Goal: Task Accomplishment & Management: Manage account settings

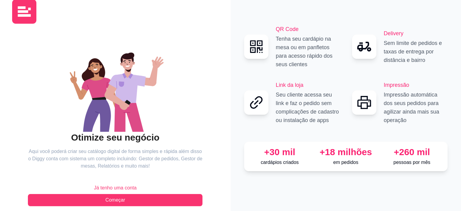
scroll to position [20, 0]
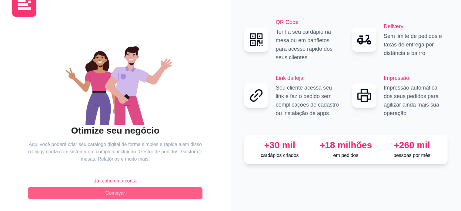
click at [112, 194] on span "Começar" at bounding box center [115, 192] width 20 height 7
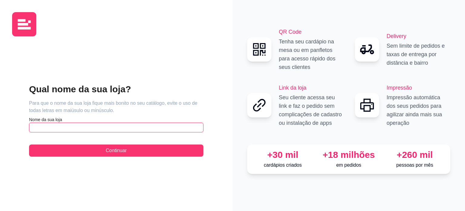
click at [60, 128] on input "text" at bounding box center [116, 127] width 174 height 10
type input "DEPOSITO BAIA"
click at [73, 141] on div "Qual nome da sua loja? Para que o nome da sua loja fique mais bonito no seu cat…" at bounding box center [116, 119] width 174 height 73
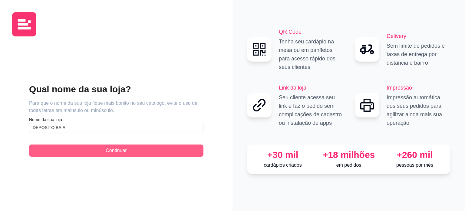
click at [72, 147] on button "Continuar" at bounding box center [116, 150] width 174 height 12
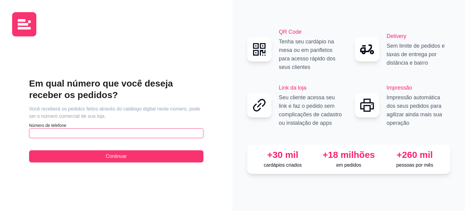
click at [85, 137] on input "text" at bounding box center [116, 133] width 174 height 10
click at [60, 133] on input "[PHONE_NUMBER]" at bounding box center [116, 133] width 174 height 10
drag, startPoint x: 75, startPoint y: 132, endPoint x: 56, endPoint y: 135, distance: 19.2
click at [56, 135] on input "[PHONE_NUMBER]" at bounding box center [116, 133] width 174 height 10
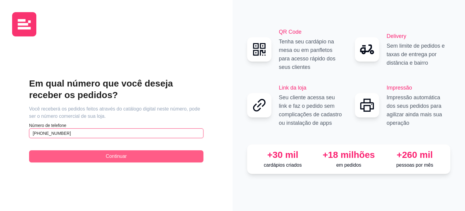
type input "[PHONE_NUMBER]"
click at [52, 154] on button "Continuar" at bounding box center [116, 156] width 174 height 12
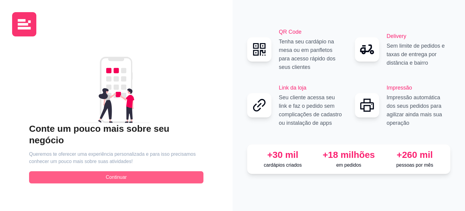
click at [112, 173] on span "Continuar" at bounding box center [116, 176] width 21 height 7
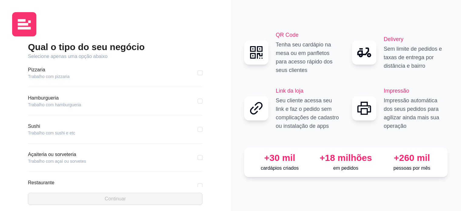
click at [69, 79] on div "Pizzaria Trabalho com pizzaria" at bounding box center [115, 72] width 174 height 13
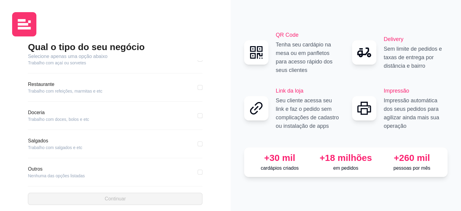
scroll to position [105, 0]
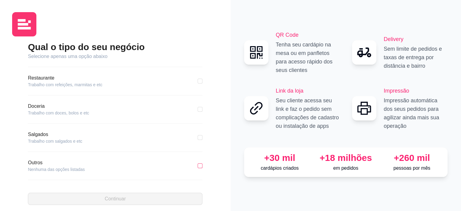
click at [198, 164] on input "checkbox" at bounding box center [200, 165] width 5 height 5
checkbox input "true"
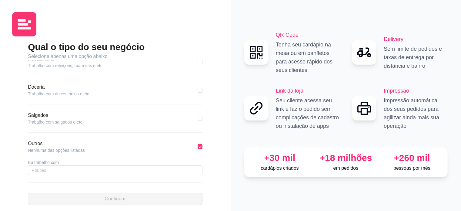
scroll to position [126, 0]
click at [42, 172] on div "Outros Nenhuma das opções listadas Eu trabalho com" at bounding box center [115, 158] width 174 height 43
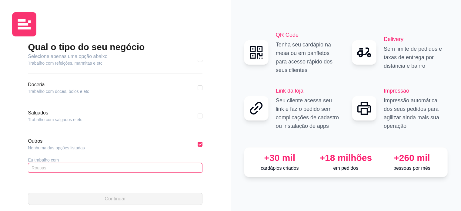
click at [44, 170] on input "text" at bounding box center [115, 168] width 174 height 10
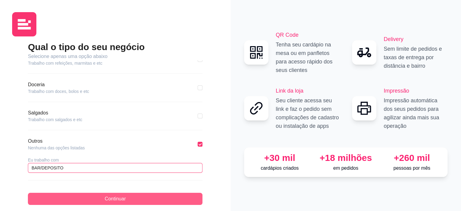
type input "BAR/DEPOSITO"
click at [155, 201] on button "Continuar" at bounding box center [115, 198] width 174 height 12
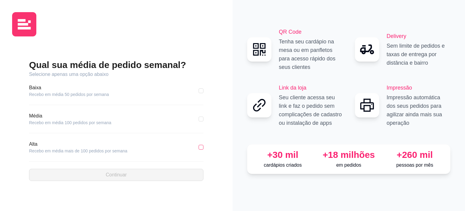
click at [199, 148] on input "checkbox" at bounding box center [201, 146] width 5 height 5
checkbox input "true"
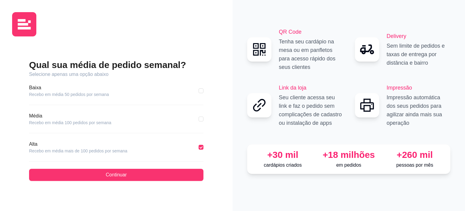
click at [120, 184] on div "Qual sua média de pedido semanal? Selecione apenas uma opção abaixo [GEOGRAPHIC…" at bounding box center [116, 119] width 208 height 157
click at [128, 163] on div "Qual sua média de pedido semanal? Selecione apenas uma opção abaixo [GEOGRAPHIC…" at bounding box center [116, 119] width 174 height 121
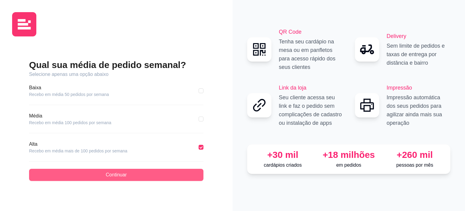
click at [107, 169] on button "Continuar" at bounding box center [116, 174] width 174 height 12
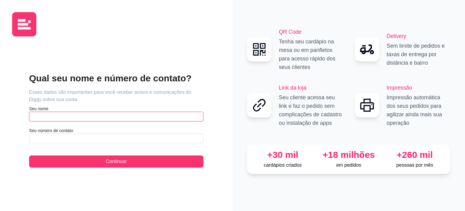
click at [51, 119] on input "text" at bounding box center [116, 116] width 174 height 10
type input "JU"
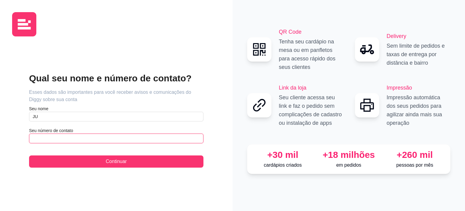
click at [46, 138] on input "text" at bounding box center [116, 138] width 174 height 10
drag, startPoint x: 38, startPoint y: 144, endPoint x: 46, endPoint y: 143, distance: 8.8
click at [46, 143] on div "Qual seu nome e número de contato? Esses dados são importantes para você recebe…" at bounding box center [116, 119] width 174 height 95
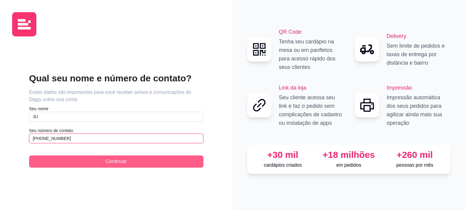
type input "[PHONE_NUMBER]"
click at [58, 163] on button "Continuar" at bounding box center [116, 161] width 174 height 12
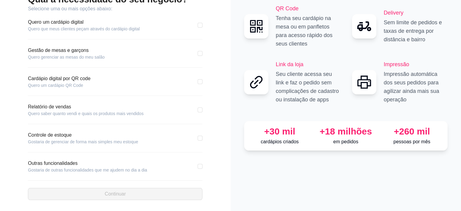
scroll to position [48, 0]
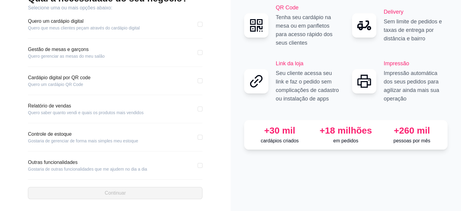
click at [78, 164] on article "Outras funcionalidades" at bounding box center [87, 161] width 119 height 7
click at [201, 164] on input "checkbox" at bounding box center [200, 165] width 5 height 5
checkbox input "true"
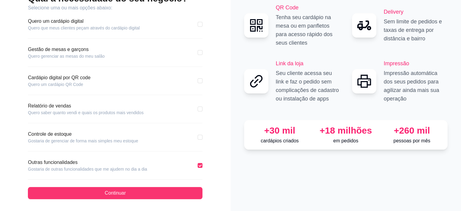
click at [200, 140] on div "Controle de estoque Gostaria de gerenciar de forma mais simples meu estoque" at bounding box center [115, 136] width 174 height 13
click at [200, 137] on input "checkbox" at bounding box center [200, 137] width 5 height 5
checkbox input "true"
click at [199, 109] on input "checkbox" at bounding box center [200, 108] width 5 height 5
checkbox input "true"
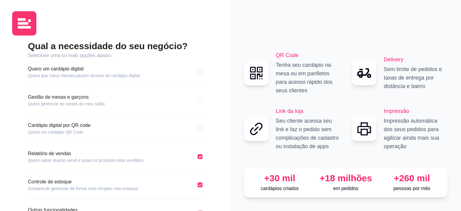
scroll to position [0, 0]
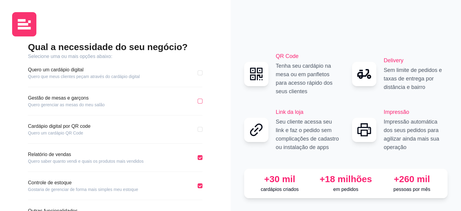
click at [199, 103] on input "checkbox" at bounding box center [200, 100] width 5 height 5
click at [199, 101] on input "checkbox" at bounding box center [200, 100] width 5 height 5
checkbox input "false"
click at [200, 72] on input "checkbox" at bounding box center [200, 72] width 5 height 5
checkbox input "true"
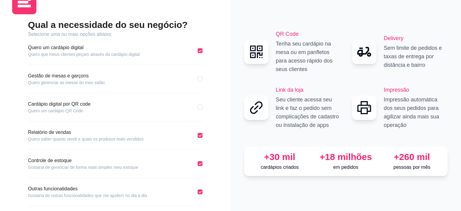
scroll to position [48, 0]
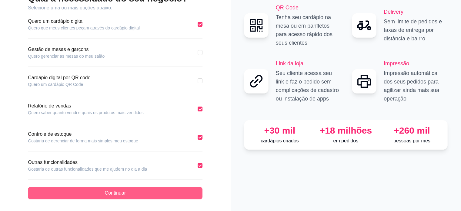
click at [122, 192] on span "Continuar" at bounding box center [115, 192] width 21 height 7
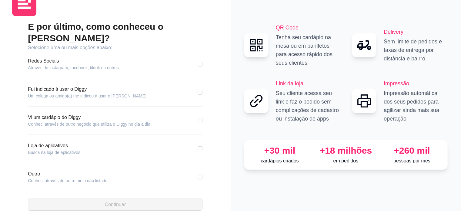
click at [217, 83] on div "E por último, como conheceu o [PERSON_NAME]? Selecione uma ou mais opções abaix…" at bounding box center [115, 115] width 206 height 189
click at [201, 89] on label at bounding box center [200, 92] width 5 height 7
click at [201, 90] on input "checkbox" at bounding box center [200, 92] width 5 height 5
checkbox input "true"
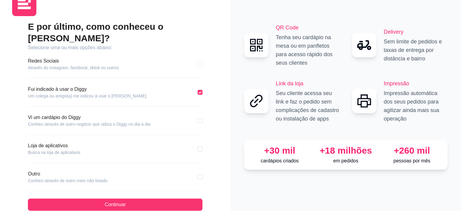
click at [119, 206] on div "E por último, como conheceu o [PERSON_NAME]? Selecione uma ou mais opções abaix…" at bounding box center [115, 101] width 231 height 243
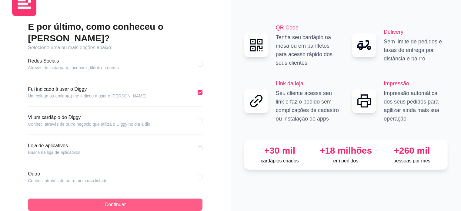
click at [129, 198] on button "Continuar" at bounding box center [115, 204] width 174 height 12
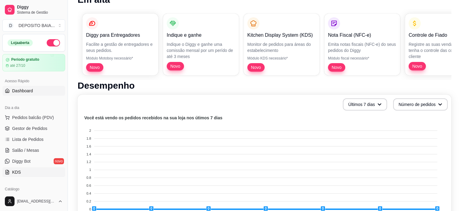
click at [25, 171] on link "KDS" at bounding box center [33, 172] width 63 height 10
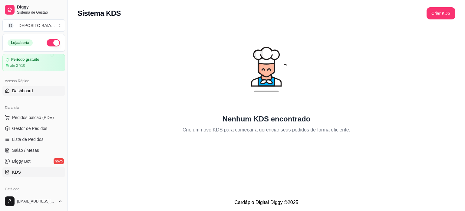
click at [15, 89] on span "Dashboard" at bounding box center [22, 91] width 21 height 6
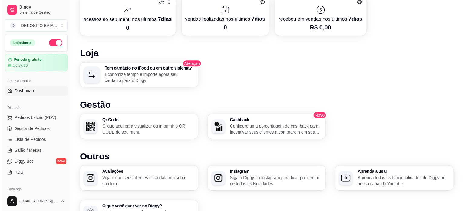
scroll to position [274, 0]
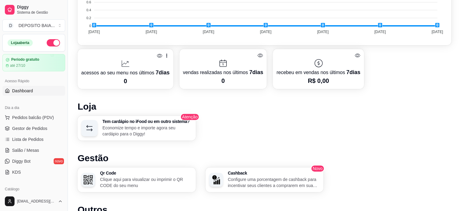
click at [91, 131] on icon "button" at bounding box center [89, 127] width 9 height 9
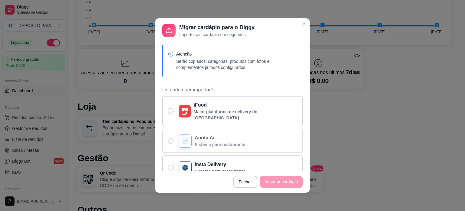
click at [196, 141] on p "Sistema para restaurante" at bounding box center [220, 144] width 51 height 6
click at [171, 142] on input "Anota Ai Sistema para restaurante" at bounding box center [170, 144] width 4 height 4
radio input "true"
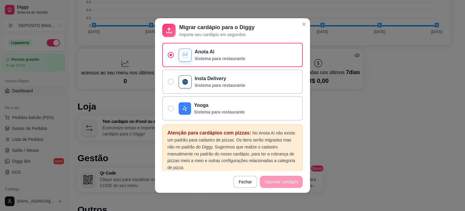
scroll to position [91, 0]
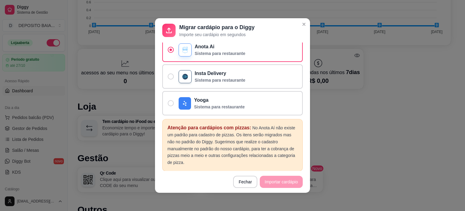
click at [269, 184] on footer "Fechar Importar cardápio" at bounding box center [232, 182] width 155 height 22
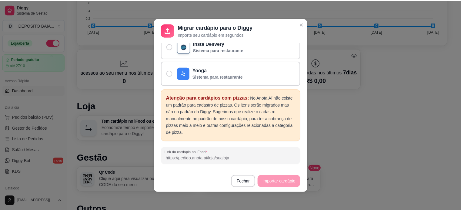
scroll to position [129, 0]
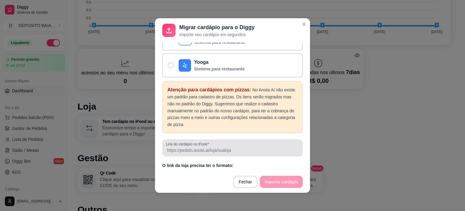
click at [208, 147] on input "Link do cardápio no iFood" at bounding box center [232, 150] width 133 height 6
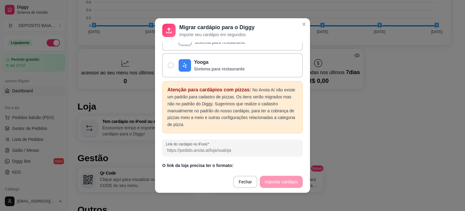
paste input "[URL]"
type input "[URL]"
click at [281, 184] on button "Importar cardápio" at bounding box center [281, 181] width 43 height 12
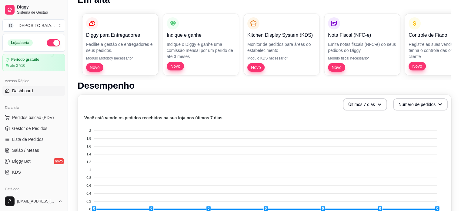
scroll to position [0, 0]
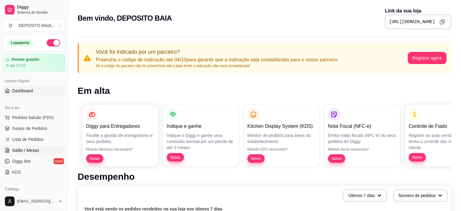
click at [38, 149] on link "Salão / Mesas" at bounding box center [33, 150] width 63 height 10
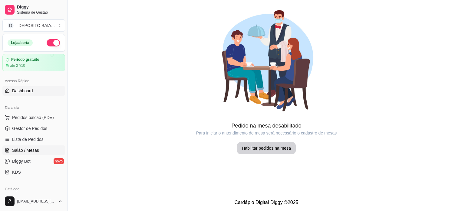
click at [25, 88] on span "Dashboard" at bounding box center [22, 91] width 21 height 6
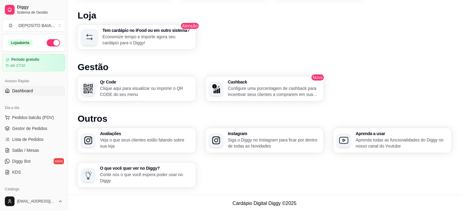
scroll to position [365, 0]
click at [28, 189] on div "Catálogo" at bounding box center [33, 189] width 63 height 10
click at [65, 188] on button "Toggle Sidebar" at bounding box center [67, 105] width 5 height 211
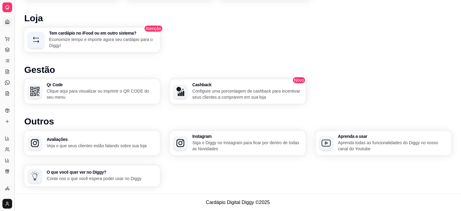
scroll to position [361, 0]
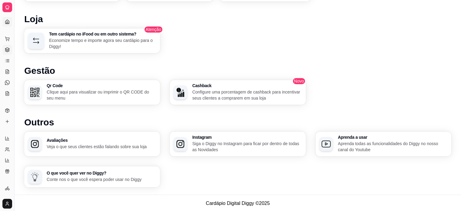
click at [9, 46] on link "Gestor de Pedidos" at bounding box center [7, 50] width 10 height 10
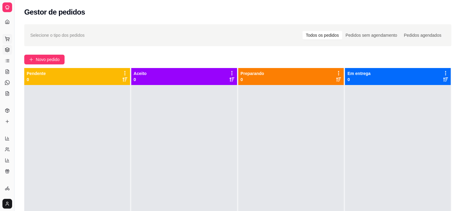
click at [8, 36] on button "Pedidos balcão (PDV)" at bounding box center [7, 39] width 10 height 10
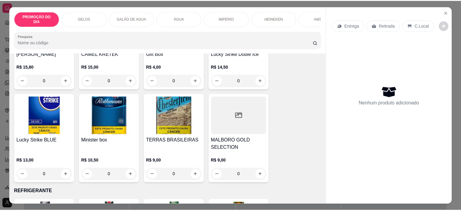
scroll to position [2393, 0]
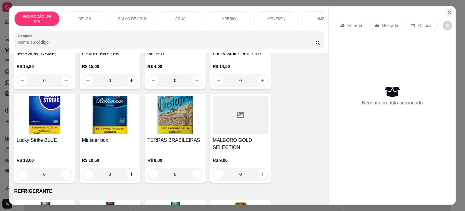
click at [447, 10] on icon "Close" at bounding box center [449, 12] width 5 height 5
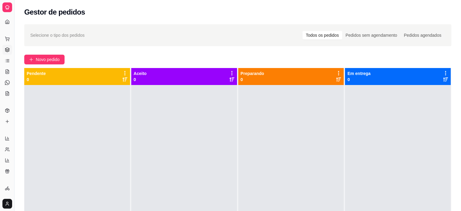
click at [8, 24] on div "Dia a dia" at bounding box center [6, 29] width 9 height 10
click at [7, 20] on icon at bounding box center [7, 22] width 4 height 4
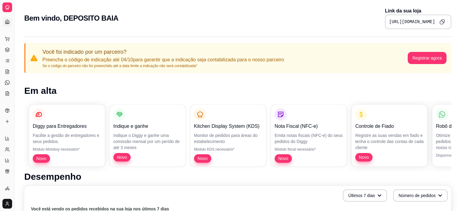
click at [50, 135] on p "Facilite a gestão de entregadores e seus pedidos." at bounding box center [67, 138] width 68 height 12
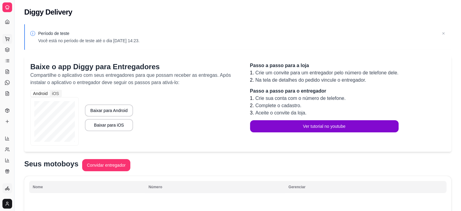
click at [10, 36] on button "Pedidos balcão (PDV)" at bounding box center [7, 39] width 10 height 10
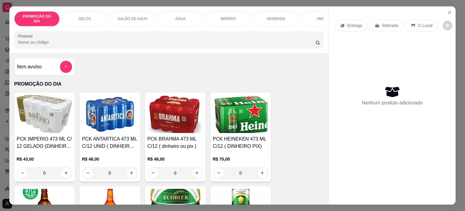
click at [344, 25] on div "Entrega" at bounding box center [351, 26] width 32 height 12
click at [449, 11] on icon "Close" at bounding box center [450, 12] width 2 height 2
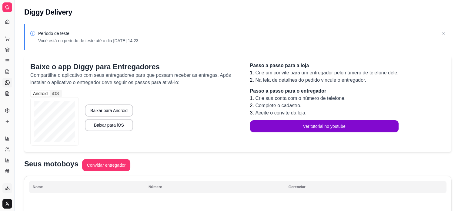
click at [9, 79] on link "Diggy Bot novo" at bounding box center [7, 83] width 10 height 10
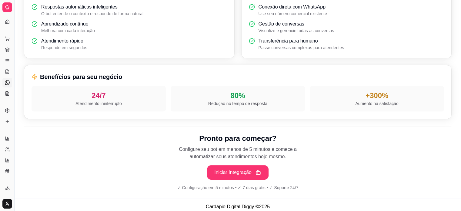
scroll to position [211, 0]
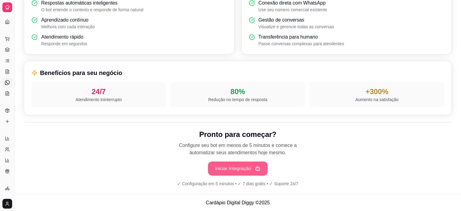
click at [261, 168] on button "Iniciar Integração" at bounding box center [238, 168] width 60 height 14
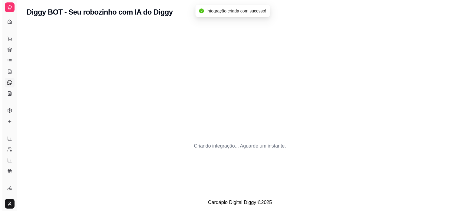
scroll to position [0, 0]
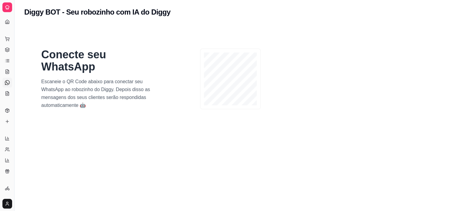
click at [8, 80] on link "Diggy Bot novo" at bounding box center [7, 83] width 10 height 10
click at [5, 80] on icon at bounding box center [7, 82] width 5 height 5
click at [8, 81] on icon at bounding box center [7, 82] width 5 height 5
click at [7, 84] on icon at bounding box center [7, 82] width 5 height 5
click at [8, 75] on link "Salão / Mesas" at bounding box center [7, 72] width 10 height 10
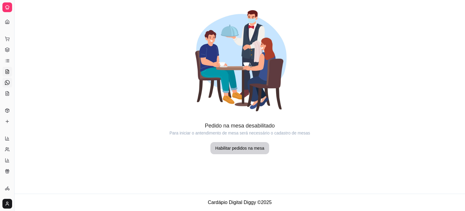
click at [7, 85] on link "Diggy Bot novo" at bounding box center [7, 83] width 10 height 10
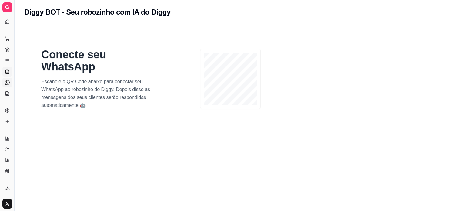
click at [7, 72] on icon at bounding box center [7, 72] width 2 height 0
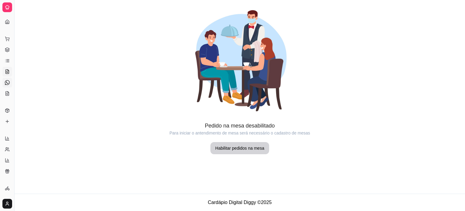
click at [7, 87] on link "Diggy Bot novo" at bounding box center [7, 83] width 10 height 10
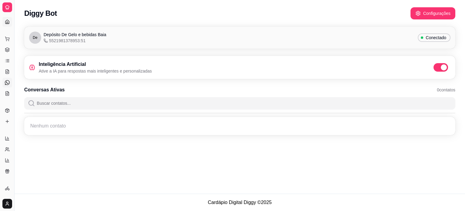
click at [4, 20] on link "Dashboard" at bounding box center [7, 22] width 10 height 10
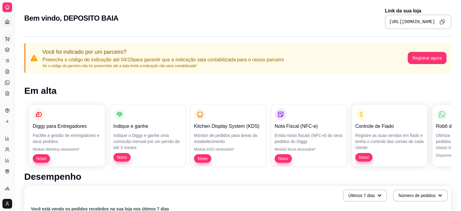
click at [4, 38] on button "Pedidos balcão (PDV)" at bounding box center [7, 39] width 10 height 10
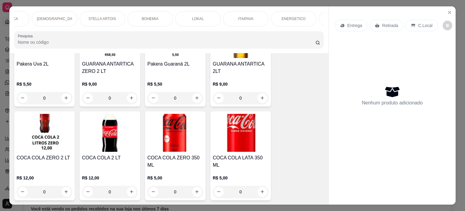
scroll to position [0, 376]
click at [449, 11] on icon "Close" at bounding box center [450, 12] width 2 height 2
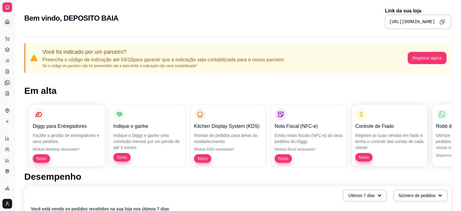
click at [5, 83] on link "Diggy Bot novo" at bounding box center [7, 83] width 10 height 10
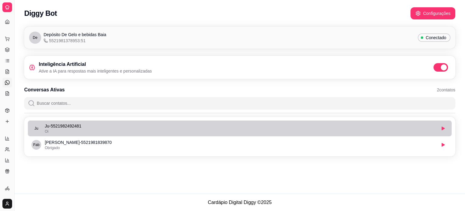
click at [52, 131] on div "Oi" at bounding box center [240, 131] width 391 height 5
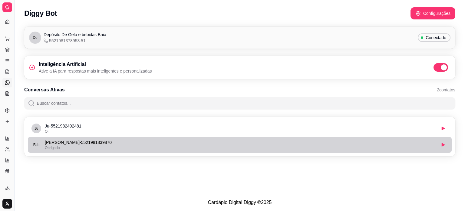
click at [52, 146] on span "Obrigado" at bounding box center [52, 147] width 15 height 4
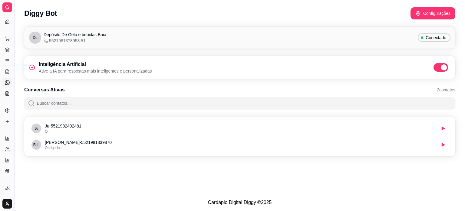
click at [4, 81] on link "Diggy Bot novo" at bounding box center [7, 83] width 10 height 10
click at [7, 81] on icon at bounding box center [7, 82] width 5 height 5
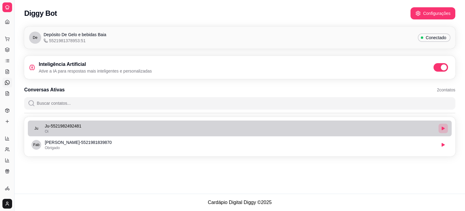
click at [443, 128] on icon "button" at bounding box center [443, 128] width 3 height 4
click at [443, 128] on icon "button" at bounding box center [444, 128] width 4 height 4
click at [268, 133] on div "Obrigado" at bounding box center [240, 131] width 391 height 5
click at [229, 133] on div "Obrigado" at bounding box center [240, 131] width 391 height 5
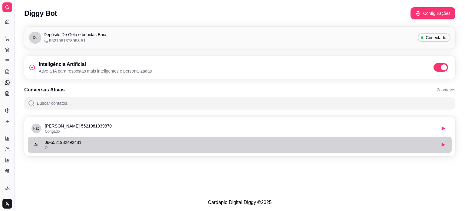
click at [92, 145] on div "Oi" at bounding box center [240, 147] width 391 height 5
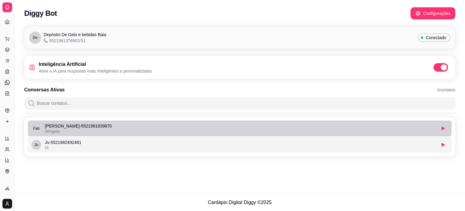
click at [62, 139] on p "Ju - 5521982492481" at bounding box center [240, 142] width 391 height 6
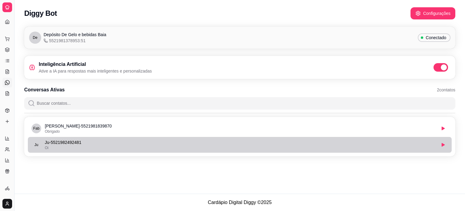
click at [39, 144] on span "Ju" at bounding box center [37, 145] width 10 height 10
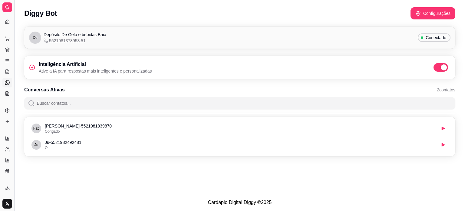
click at [12, 28] on button "Toggle Sidebar" at bounding box center [14, 105] width 5 height 211
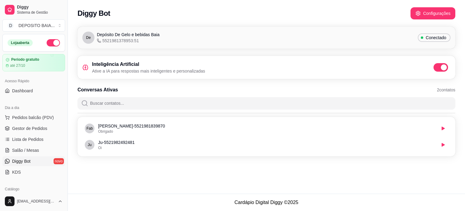
click at [39, 164] on link "Diggy Bot novo" at bounding box center [33, 161] width 63 height 10
click at [41, 161] on link "Diggy Bot novo" at bounding box center [33, 161] width 63 height 10
click at [13, 8] on div at bounding box center [10, 10] width 10 height 10
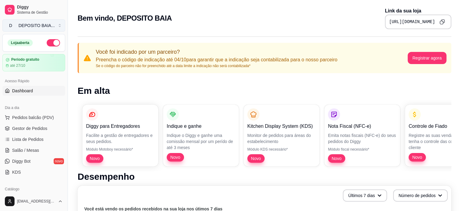
click at [54, 27] on button "D DEPOSITO BAIA ..." at bounding box center [33, 25] width 63 height 12
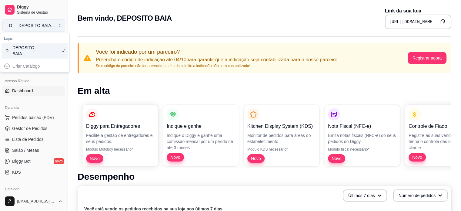
click at [54, 27] on button "D DEPOSITO BAIA ..." at bounding box center [33, 25] width 63 height 12
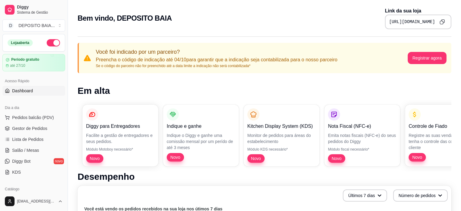
click at [16, 86] on link "Dashboard" at bounding box center [33, 91] width 63 height 10
click at [23, 114] on span "Pedidos balcão (PDV)" at bounding box center [33, 117] width 42 height 6
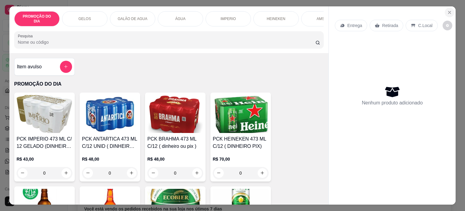
click at [447, 11] on icon "Close" at bounding box center [449, 12] width 5 height 5
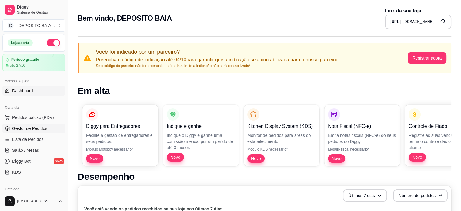
click at [46, 130] on link "Gestor de Pedidos" at bounding box center [33, 128] width 63 height 10
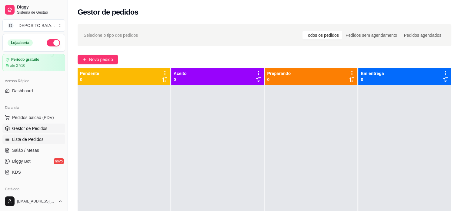
click at [34, 140] on span "Lista de Pedidos" at bounding box center [28, 139] width 32 height 6
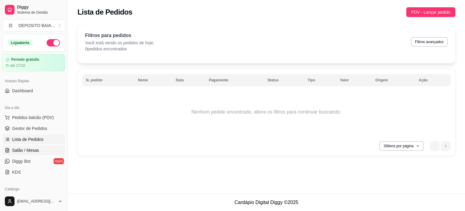
click at [33, 152] on span "Salão / Mesas" at bounding box center [25, 150] width 27 height 6
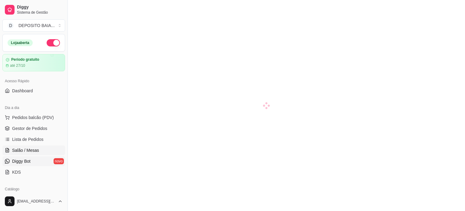
click at [29, 158] on span "Diggy Bot" at bounding box center [21, 161] width 18 height 6
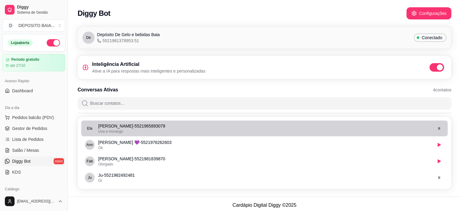
click at [108, 126] on p "[PERSON_NAME] - 5521965893079" at bounding box center [265, 126] width 334 height 6
click at [102, 125] on p "[PERSON_NAME] - 5521965893079" at bounding box center [265, 126] width 334 height 6
click at [433, 127] on li "[PERSON_NAME] - 5521965893079 [PERSON_NAME] e [PERSON_NAME]" at bounding box center [264, 128] width 366 height 16
click at [95, 131] on div "[PERSON_NAME] 💜 - 5521976262603 Ok" at bounding box center [258, 128] width 347 height 11
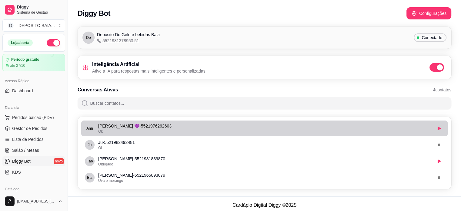
click at [95, 131] on div "[PERSON_NAME] 💜 - 5521976262603 Ok" at bounding box center [258, 128] width 347 height 11
click at [123, 127] on p "[PERSON_NAME] 💜 - 5521976262603" at bounding box center [265, 126] width 334 height 6
click at [123, 128] on p "[PERSON_NAME] 💜 - 5521976262603" at bounding box center [265, 126] width 334 height 6
click at [122, 128] on p "[PERSON_NAME] 💜 - 5521976262603" at bounding box center [265, 126] width 334 height 6
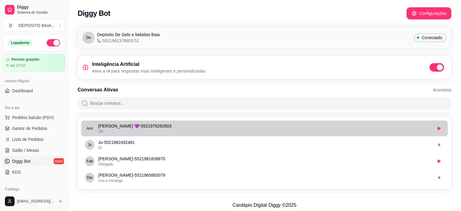
click at [122, 128] on p "[PERSON_NAME] 💜 - 5521976262603" at bounding box center [265, 126] width 334 height 6
click at [437, 126] on button "button" at bounding box center [439, 128] width 10 height 10
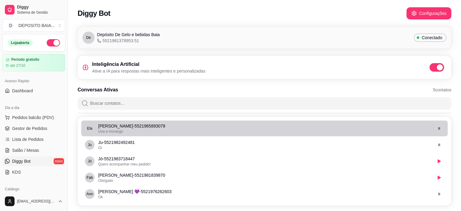
click at [436, 131] on button "button" at bounding box center [439, 128] width 10 height 10
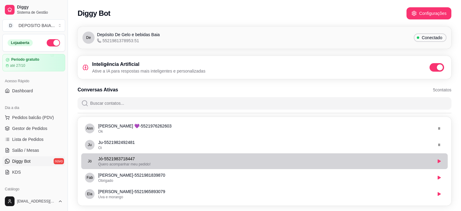
click at [171, 162] on div "Quero acompanhar meu pedido!" at bounding box center [265, 163] width 334 height 5
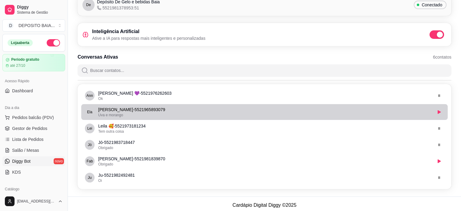
scroll to position [35, 0]
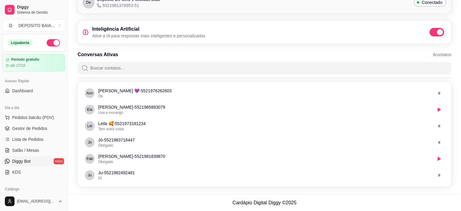
click at [34, 160] on link "Diggy Bot novo" at bounding box center [33, 161] width 63 height 10
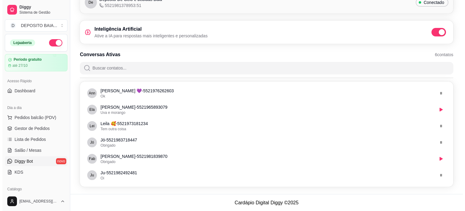
scroll to position [0, 0]
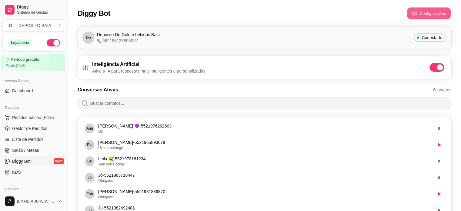
click at [425, 16] on button "Configurações" at bounding box center [429, 14] width 44 height 12
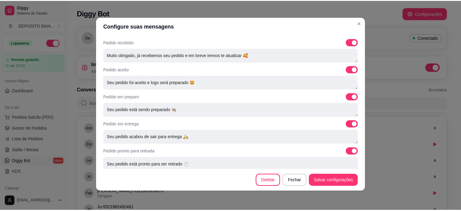
scroll to position [227, 0]
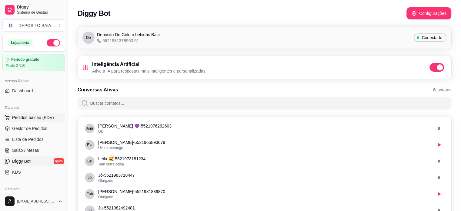
click at [26, 117] on span "Pedidos balcão (PDV)" at bounding box center [33, 117] width 42 height 6
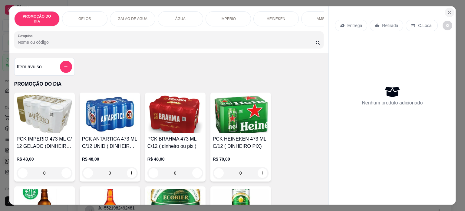
click at [449, 11] on icon "Close" at bounding box center [450, 12] width 2 height 2
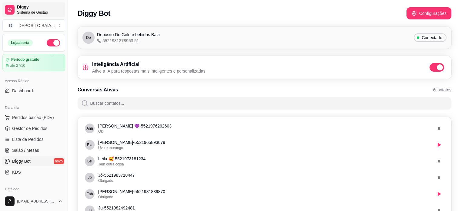
click at [21, 5] on span "Diggy" at bounding box center [40, 7] width 46 height 5
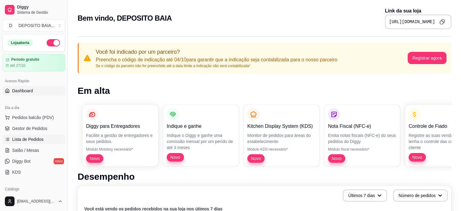
click at [29, 139] on span "Lista de Pedidos" at bounding box center [28, 139] width 32 height 6
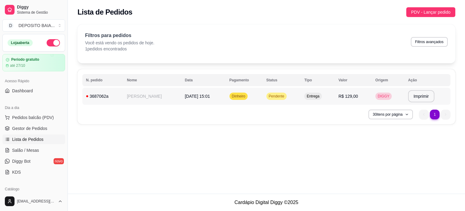
click at [411, 96] on button "Imprimir" at bounding box center [421, 96] width 26 height 12
click at [270, 98] on span "Pendente" at bounding box center [277, 96] width 18 height 5
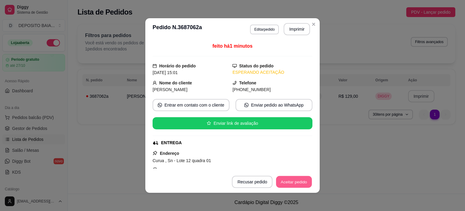
click at [298, 184] on button "Aceitar pedido" at bounding box center [294, 182] width 36 height 12
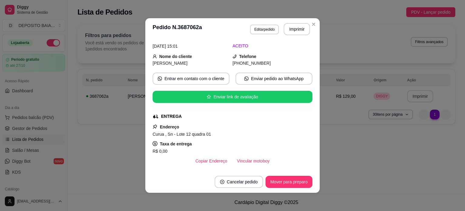
scroll to position [91, 0]
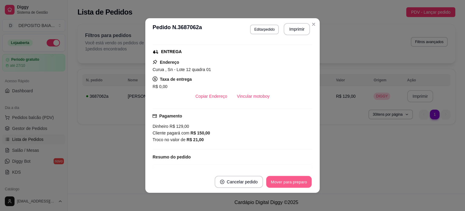
click at [280, 180] on button "Mover para preparo" at bounding box center [288, 182] width 45 height 12
click at [279, 183] on button "Mover para entrega" at bounding box center [289, 182] width 45 height 12
click at [279, 183] on button "Mover para finalizado" at bounding box center [287, 181] width 50 height 12
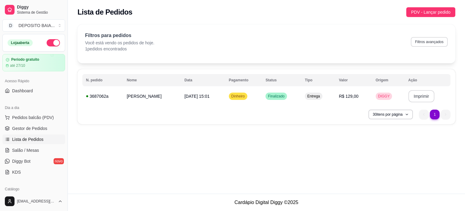
click at [433, 42] on button "Filtros avançados" at bounding box center [429, 42] width 37 height 10
select select "0"
click at [433, 13] on span "PDV - Lançar pedido" at bounding box center [430, 12] width 39 height 7
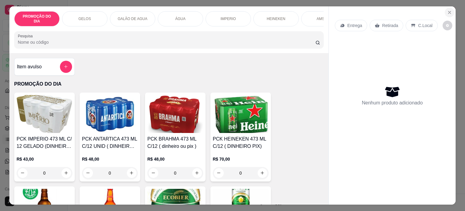
click at [447, 11] on icon "Close" at bounding box center [449, 12] width 5 height 5
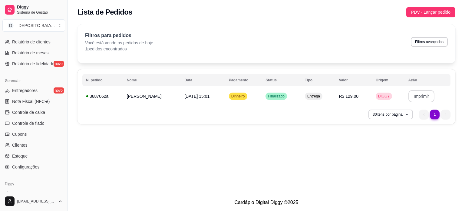
scroll to position [212, 0]
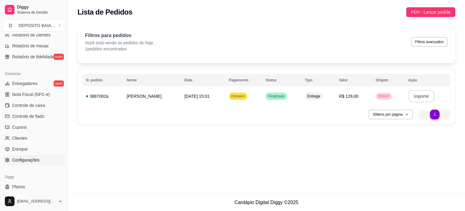
click at [28, 161] on span "Configurações" at bounding box center [25, 160] width 27 height 6
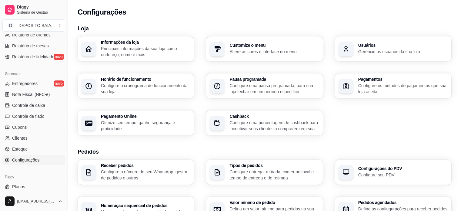
click at [128, 45] on p "Principais informações da sua loja como endereço, nome e mais" at bounding box center [145, 51] width 89 height 12
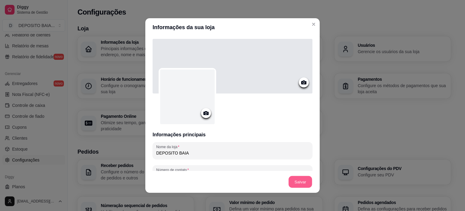
click at [289, 181] on button "Salvar" at bounding box center [301, 182] width 24 height 12
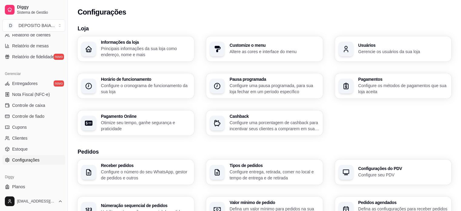
click at [120, 121] on p "Otimize seu tempo, ganhe segurança e praticidade" at bounding box center [145, 125] width 89 height 12
select select "4.98"
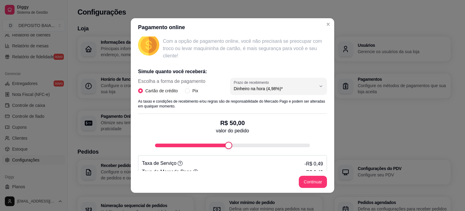
scroll to position [109, 0]
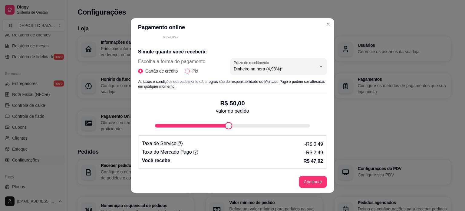
click at [187, 70] on input "Pix" at bounding box center [187, 70] width 5 height 5
radio input "true"
radio input "false"
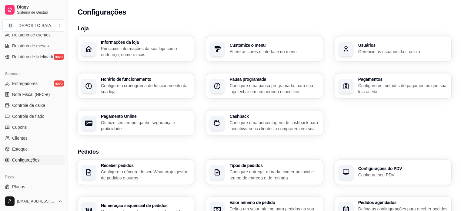
click at [388, 90] on p "Configure os métodos de pagamentos que sua loja aceita" at bounding box center [402, 88] width 89 height 12
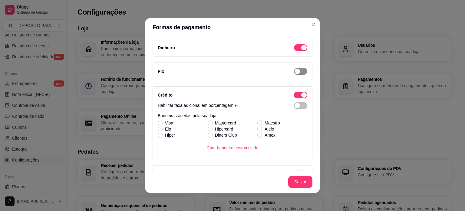
click at [296, 72] on span "button" at bounding box center [300, 71] width 13 height 7
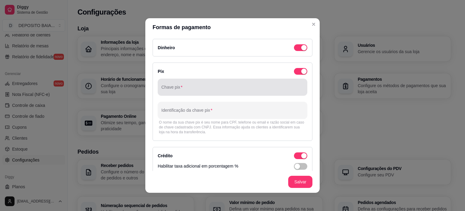
click at [181, 92] on div at bounding box center [232, 87] width 142 height 12
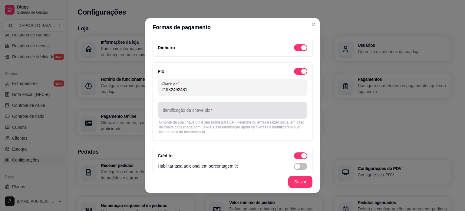
type input "21982492481"
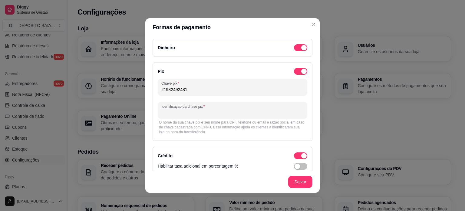
click at [168, 112] on input "Identificação da chave pix" at bounding box center [232, 112] width 142 height 6
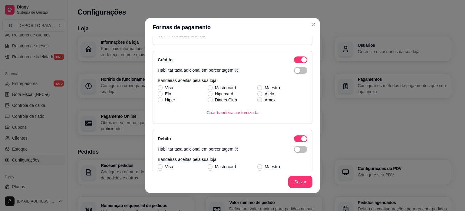
scroll to position [61, 0]
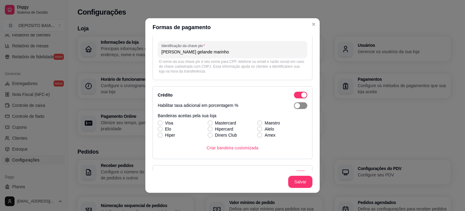
type input "[PERSON_NAME] gelande marinho"
click at [294, 108] on span "button" at bounding box center [300, 105] width 13 height 7
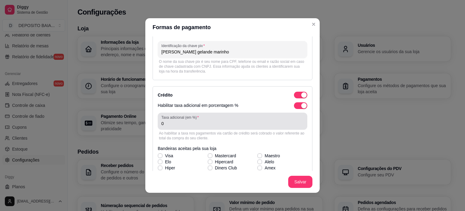
click at [172, 126] on div "0" at bounding box center [232, 121] width 142 height 12
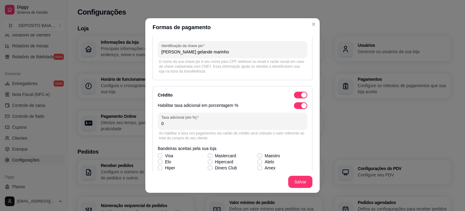
click at [172, 126] on input "0" at bounding box center [232, 123] width 142 height 6
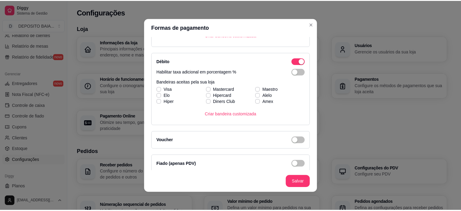
scroll to position [209, 0]
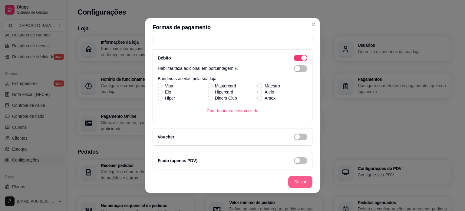
type input "6"
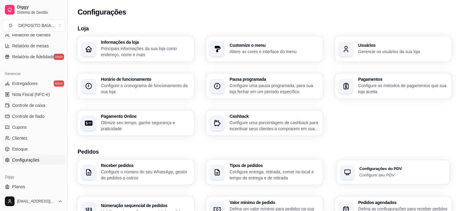
click at [367, 174] on p "Configure seu PDV" at bounding box center [402, 174] width 87 height 6
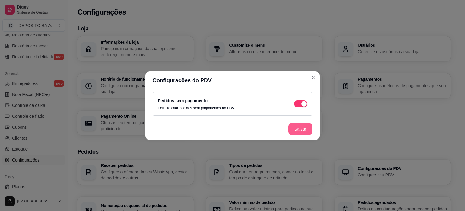
click at [302, 128] on button "Salvar" at bounding box center [300, 129] width 24 height 12
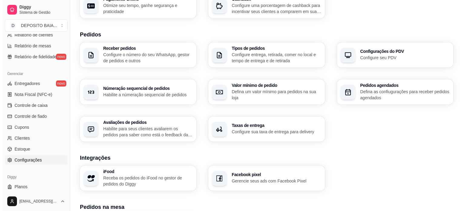
scroll to position [91, 0]
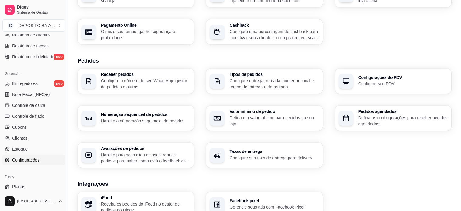
click at [145, 83] on p "Configure o número do seu WhatsApp, gestor de pedidos e outros" at bounding box center [145, 84] width 89 height 12
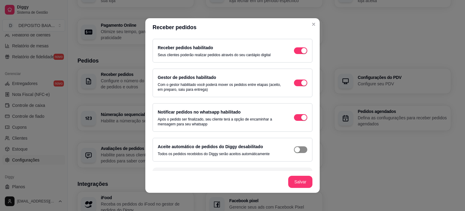
click at [295, 148] on div "button" at bounding box center [297, 149] width 5 height 5
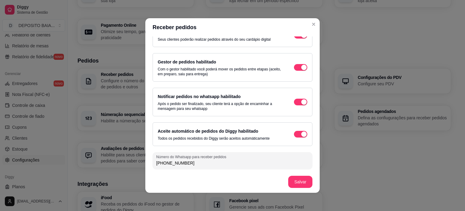
scroll to position [1, 0]
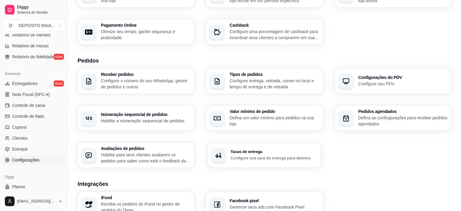
click at [256, 154] on p "Configure sua taxa de entrega para delivery" at bounding box center [274, 157] width 87 height 6
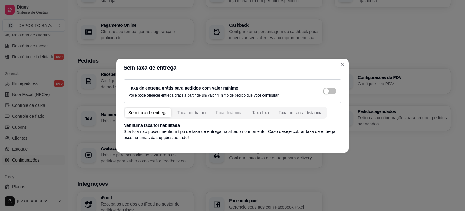
click at [218, 112] on div "Taxa dinâmica" at bounding box center [228, 112] width 27 height 6
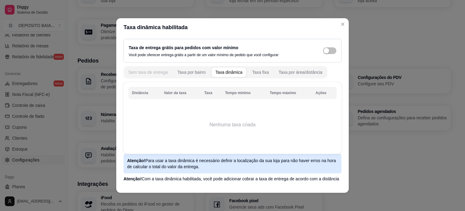
click at [153, 75] on button "Sem taxa de entrega" at bounding box center [148, 72] width 47 height 10
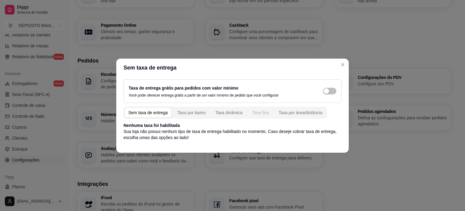
click at [254, 114] on div "Taxa fixa" at bounding box center [260, 112] width 17 height 6
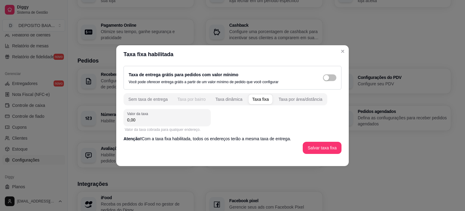
click at [191, 100] on div "Taxa por bairro" at bounding box center [192, 99] width 28 height 6
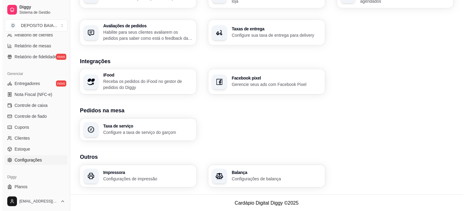
scroll to position [214, 0]
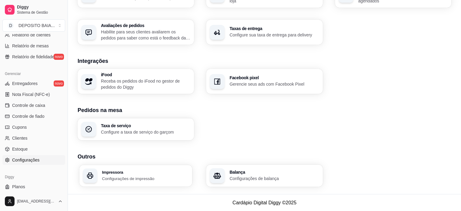
click at [135, 182] on div "Impressora Configurações de impressão" at bounding box center [135, 175] width 113 height 22
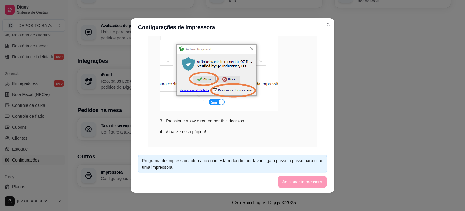
scroll to position [132, 0]
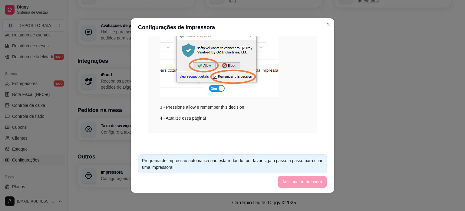
click at [305, 186] on footer "Programa de impressão automática não está rodando, por favor siga o passo a pas…" at bounding box center [233, 170] width 204 height 43
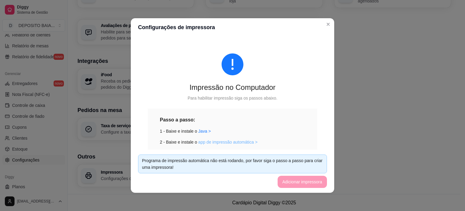
click at [231, 144] on link "app de impressão automática >" at bounding box center [227, 141] width 59 height 5
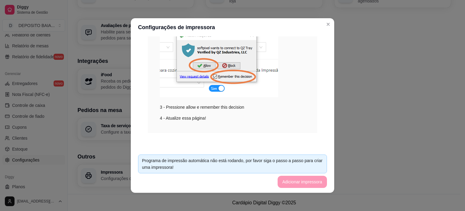
scroll to position [1, 0]
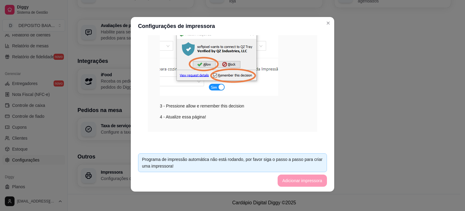
click at [299, 181] on footer "Programa de impressão automática não está rodando, por favor siga o passo a pas…" at bounding box center [233, 169] width 204 height 43
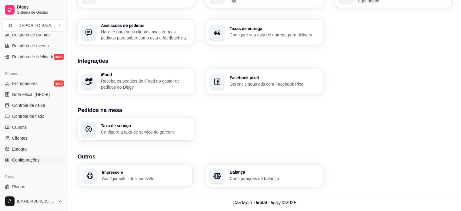
click at [151, 181] on div "Impressora Configurações de impressão" at bounding box center [135, 175] width 113 height 22
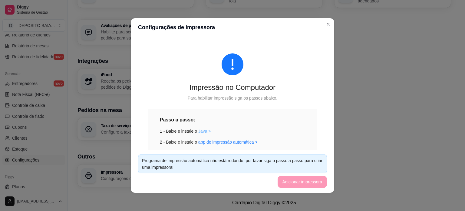
click at [200, 131] on link "Java >" at bounding box center [204, 130] width 13 height 5
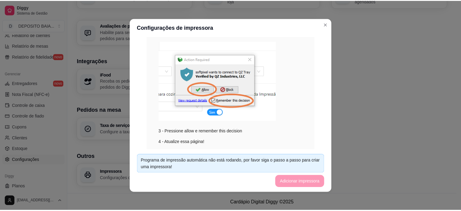
scroll to position [71, 0]
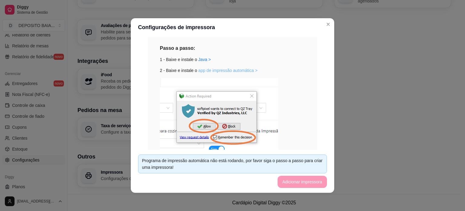
click at [198, 72] on link "app de impressão automática >" at bounding box center [227, 70] width 59 height 5
